Goal: Information Seeking & Learning: Learn about a topic

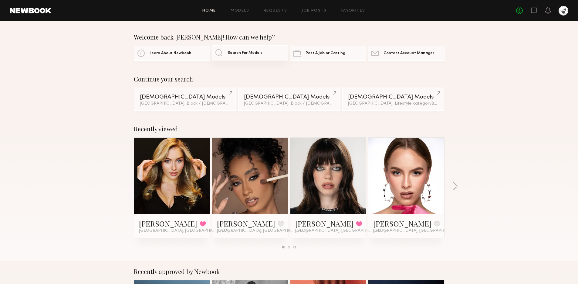
click at [229, 53] on span "Search For Models" at bounding box center [245, 53] width 35 height 4
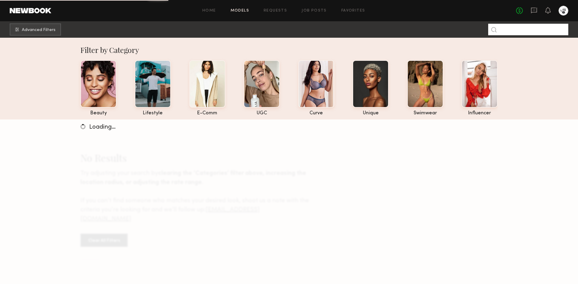
click at [541, 32] on input at bounding box center [529, 30] width 80 height 12
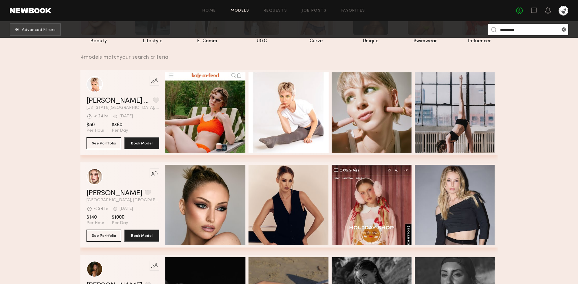
scroll to position [118, 0]
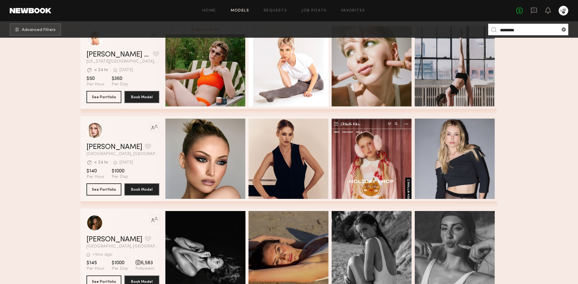
click at [516, 28] on input "*********" at bounding box center [529, 30] width 80 height 12
type input "******"
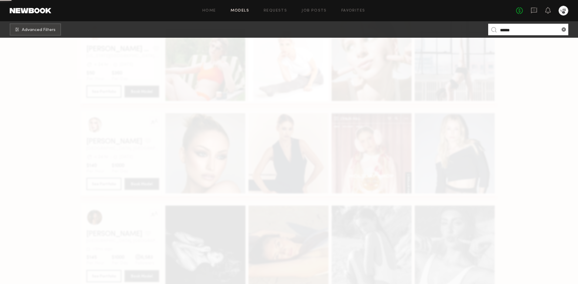
scroll to position [0, 0]
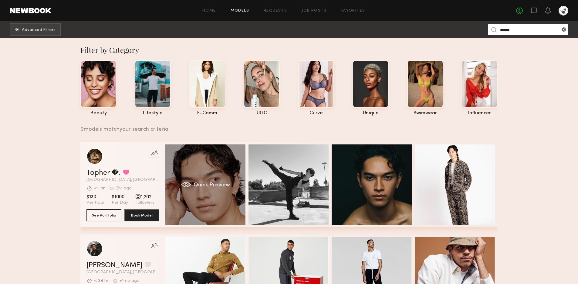
click at [233, 183] on div "Quick Preview" at bounding box center [205, 184] width 80 height 80
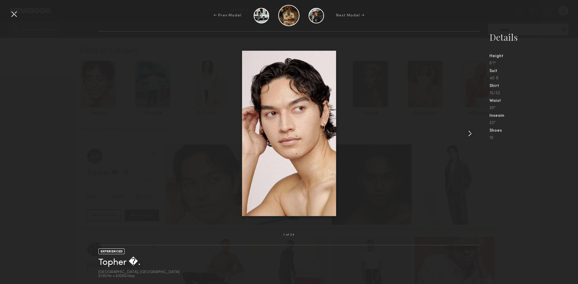
click at [476, 136] on div at bounding box center [472, 133] width 15 height 184
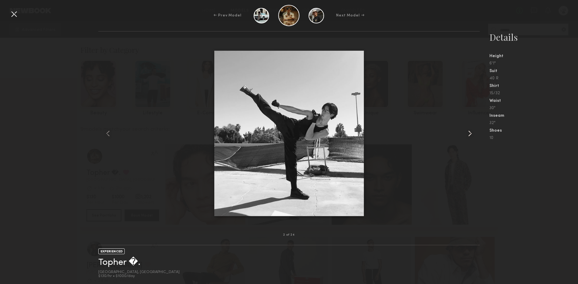
click at [475, 136] on common-icon at bounding box center [471, 133] width 10 height 10
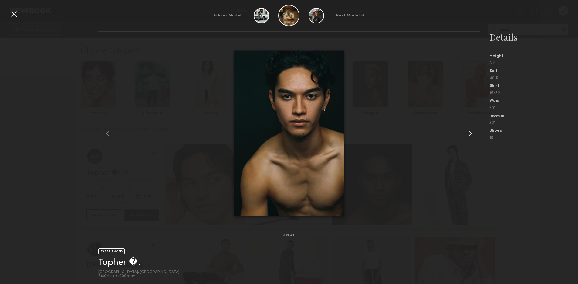
click at [475, 136] on common-icon at bounding box center [471, 133] width 10 height 10
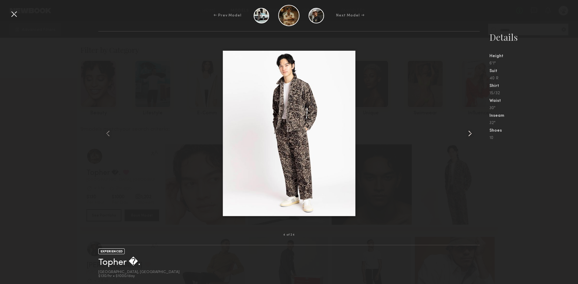
click at [475, 136] on common-icon at bounding box center [471, 133] width 10 height 10
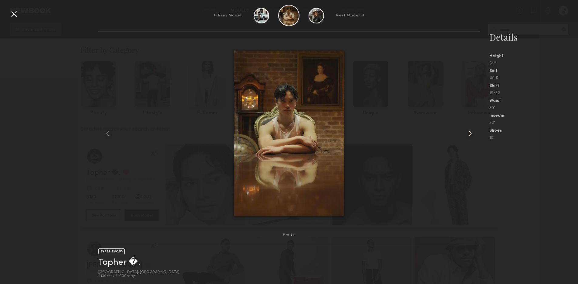
click at [475, 136] on common-icon at bounding box center [471, 133] width 10 height 10
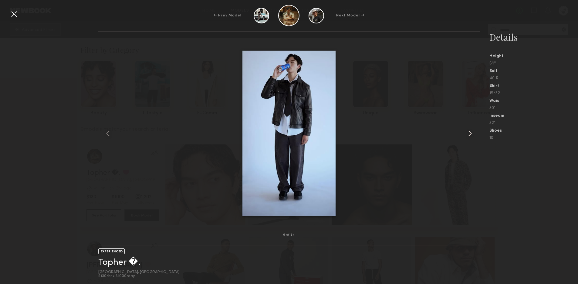
click at [475, 136] on common-icon at bounding box center [471, 133] width 10 height 10
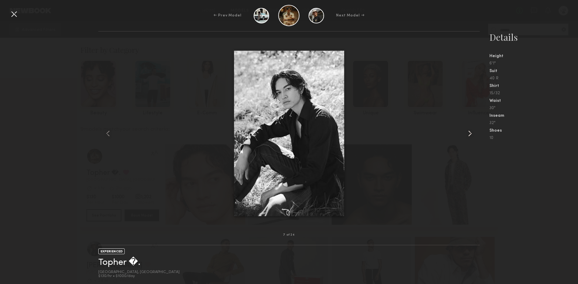
click at [475, 136] on common-icon at bounding box center [471, 133] width 10 height 10
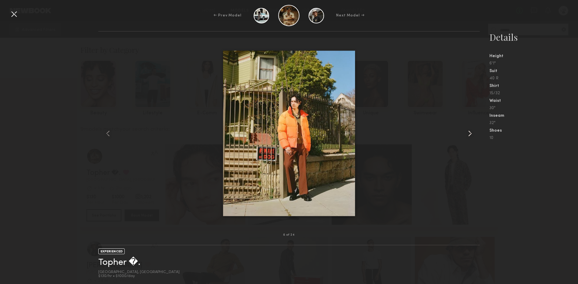
click at [475, 136] on common-icon at bounding box center [471, 133] width 10 height 10
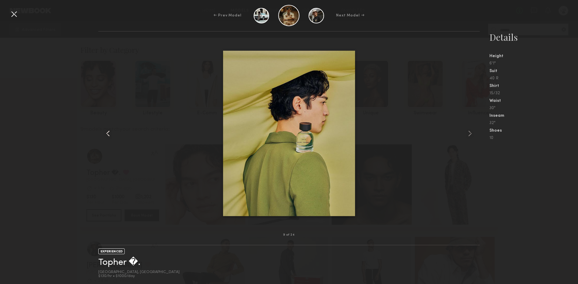
click at [107, 137] on common-icon at bounding box center [108, 133] width 10 height 10
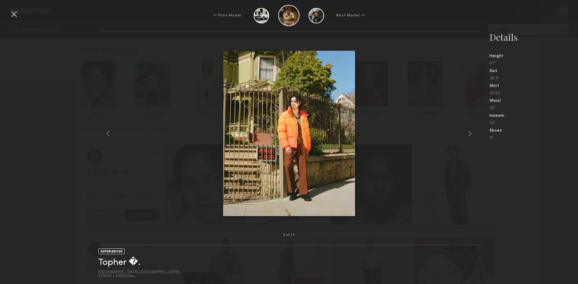
click at [554, 164] on nb-gallery-model-stats "Details Height 6'1" Suit 40 R Shirt 15/32 Waist 30" Inseam 32" Shoes 10" at bounding box center [529, 157] width 98 height 253
click at [466, 125] on div at bounding box center [472, 133] width 15 height 184
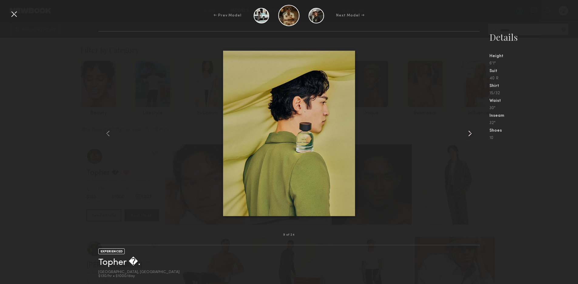
click at [466, 126] on div at bounding box center [472, 133] width 15 height 184
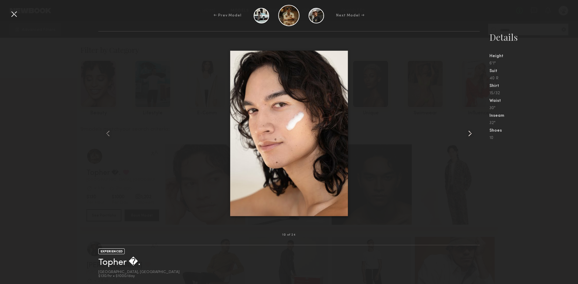
click at [466, 126] on div at bounding box center [472, 133] width 15 height 184
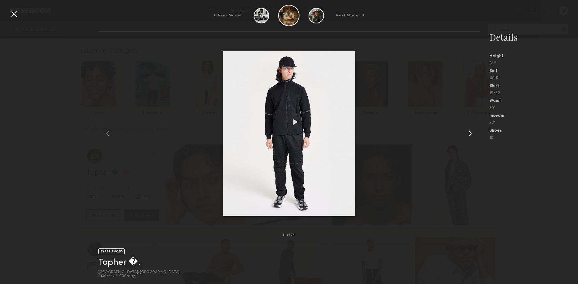
click at [466, 126] on div at bounding box center [472, 133] width 15 height 184
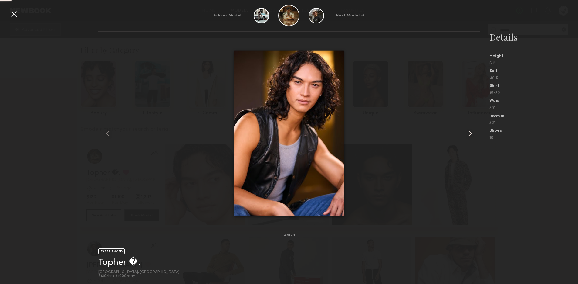
click at [466, 126] on div at bounding box center [472, 133] width 15 height 184
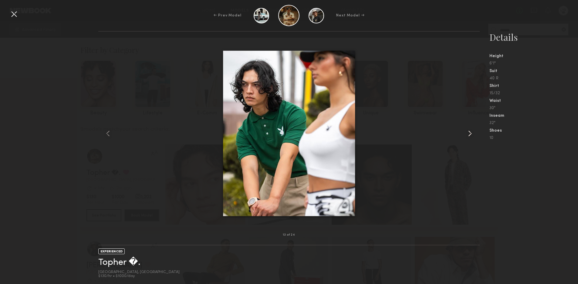
click at [465, 127] on div at bounding box center [472, 133] width 15 height 184
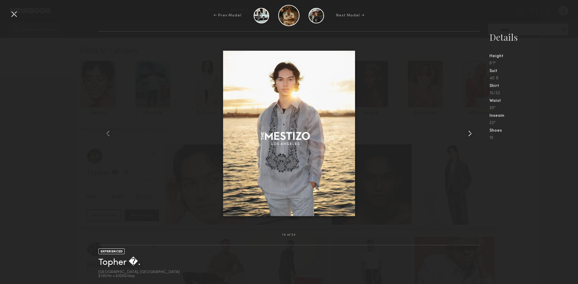
click at [465, 127] on div at bounding box center [472, 133] width 15 height 184
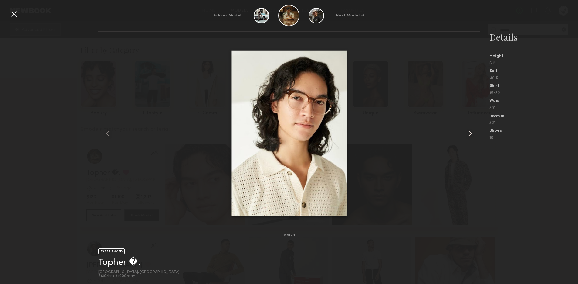
click at [465, 127] on div at bounding box center [472, 133] width 15 height 184
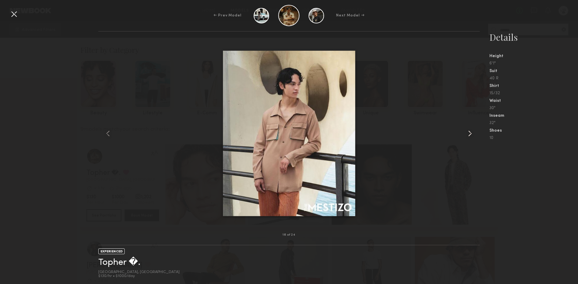
click at [465, 127] on div at bounding box center [472, 133] width 15 height 184
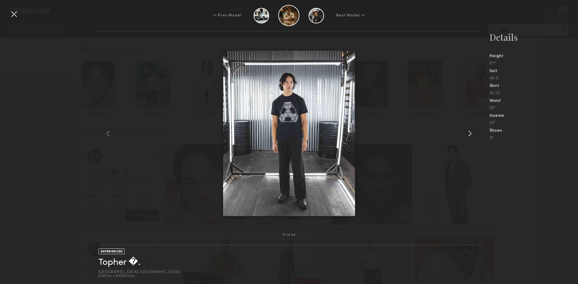
click at [465, 127] on div at bounding box center [472, 133] width 15 height 184
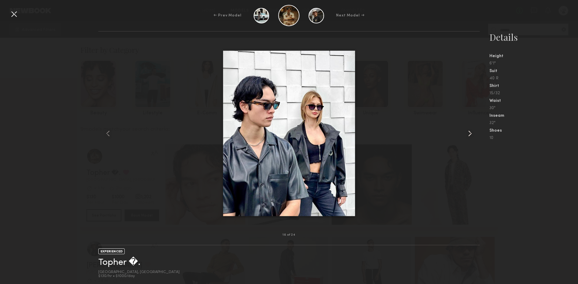
click at [465, 127] on div at bounding box center [472, 133] width 15 height 184
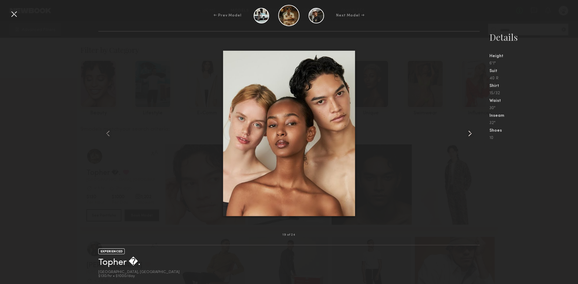
click at [465, 127] on div at bounding box center [472, 133] width 15 height 184
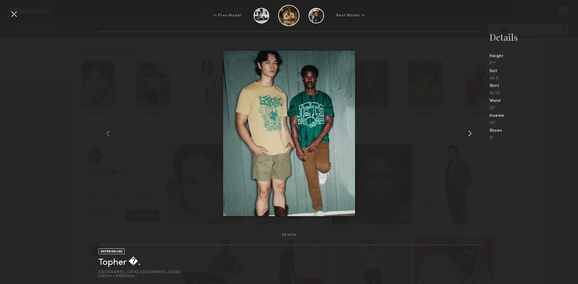
click at [465, 127] on div at bounding box center [472, 133] width 15 height 184
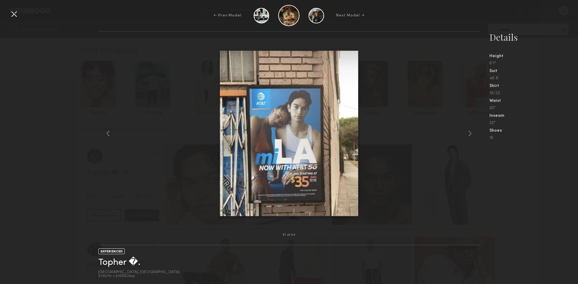
drag, startPoint x: 548, startPoint y: 132, endPoint x: 561, endPoint y: 1, distance: 131.9
click at [547, 132] on div "Shoes" at bounding box center [534, 130] width 89 height 4
